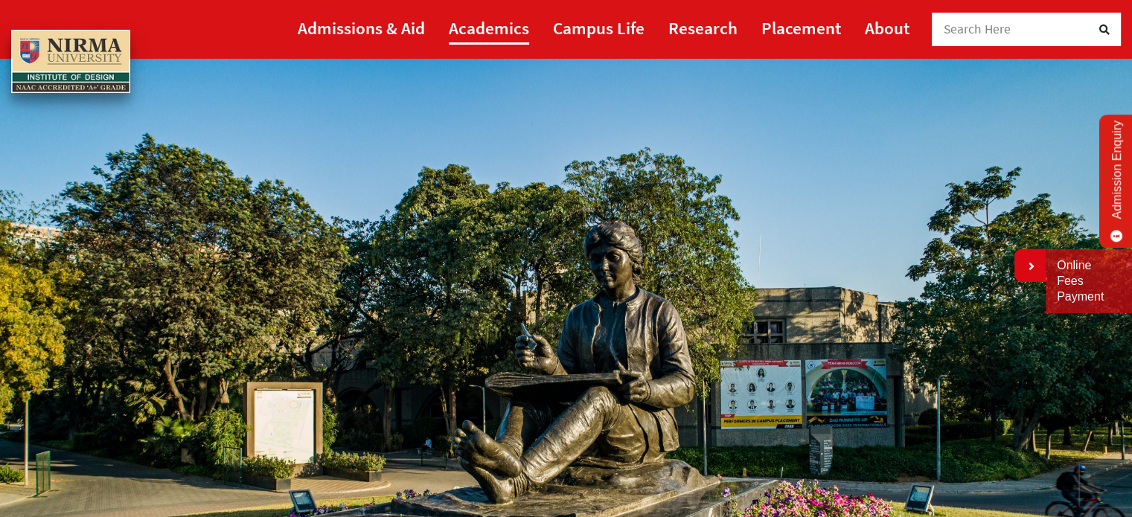
click at [493, 33] on link "Academics" at bounding box center [489, 27] width 80 height 33
click at [473, 35] on link "Academics" at bounding box center [489, 27] width 80 height 33
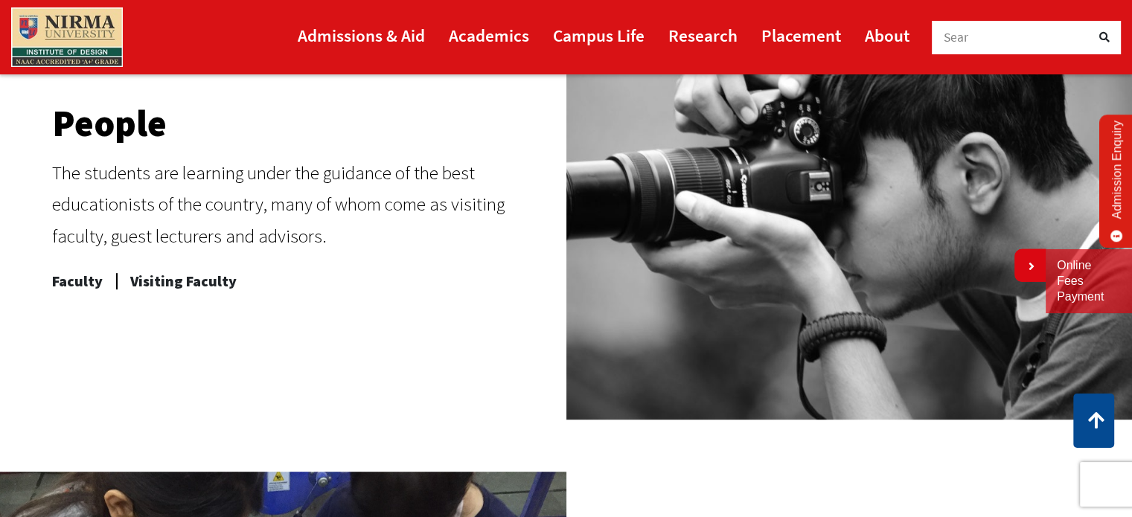
scroll to position [694, 0]
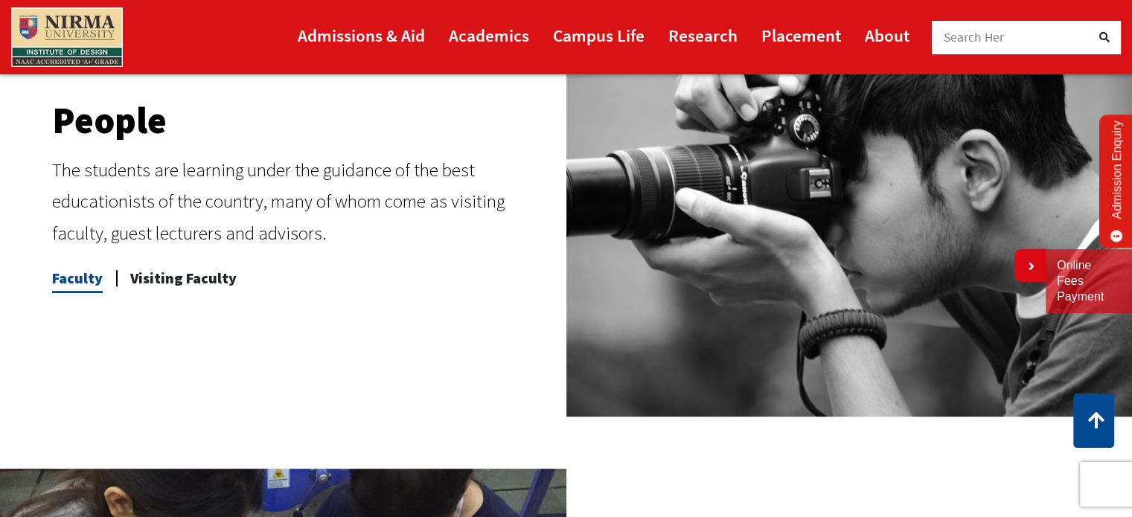
click at [77, 281] on span "Faculty" at bounding box center [77, 278] width 51 height 30
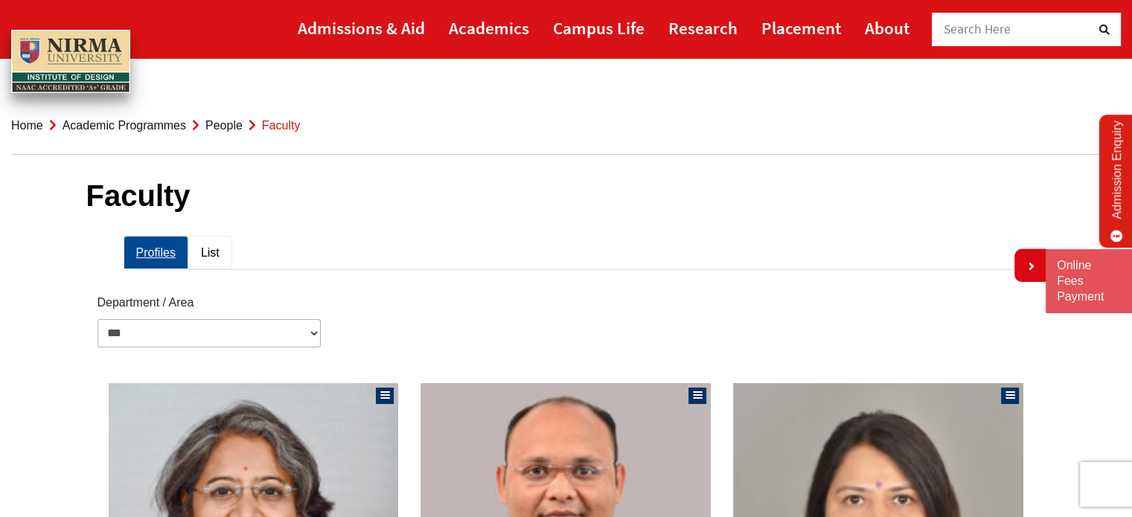
click at [205, 252] on link "List" at bounding box center [210, 252] width 44 height 33
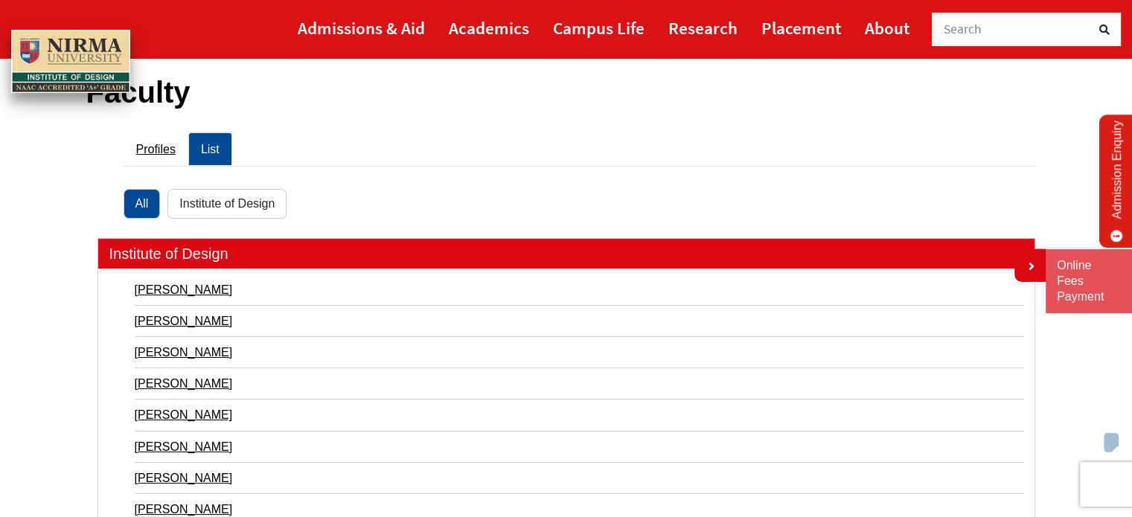
scroll to position [99, 0]
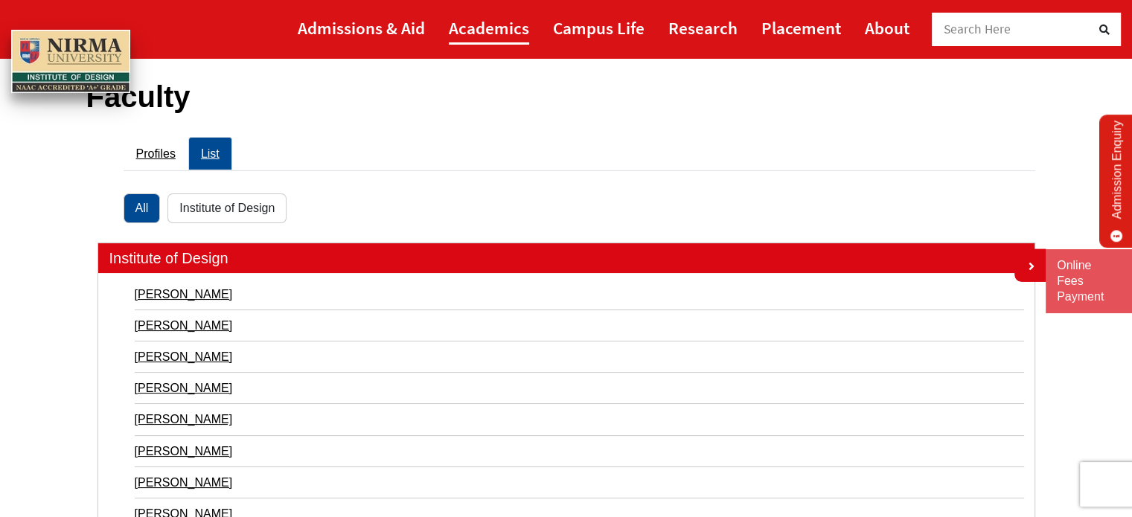
click at [502, 33] on link "Academics" at bounding box center [489, 27] width 80 height 33
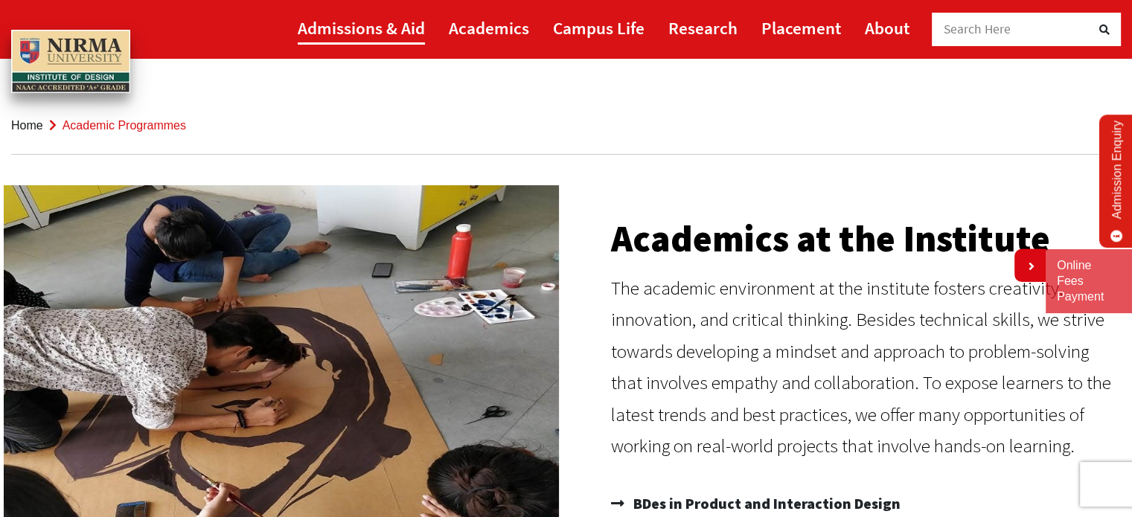
click at [370, 34] on link "Admissions & Aid" at bounding box center [361, 27] width 127 height 33
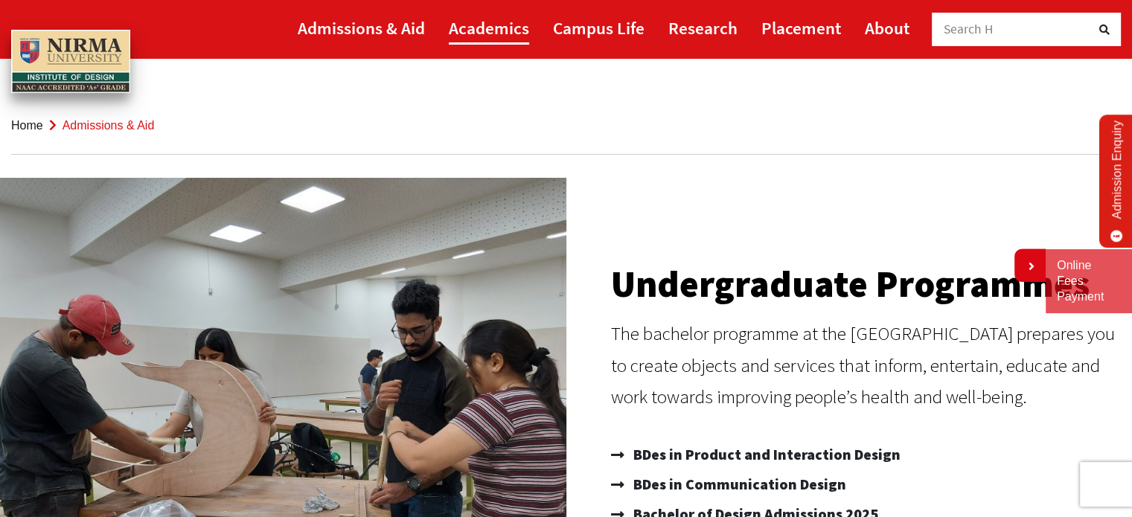
click at [497, 35] on link "Academics" at bounding box center [489, 27] width 80 height 33
